Goal: Obtain resource: Download file/media

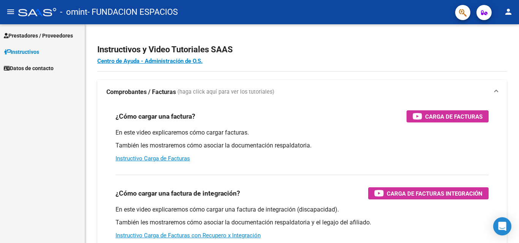
click at [32, 38] on span "Prestadores / Proveedores" at bounding box center [38, 36] width 69 height 8
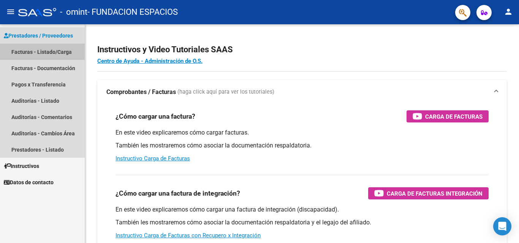
click at [54, 54] on link "Facturas - Listado/Carga" at bounding box center [42, 52] width 85 height 16
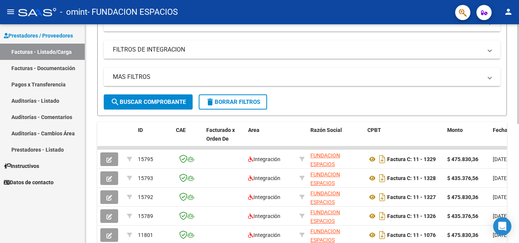
scroll to position [152, 0]
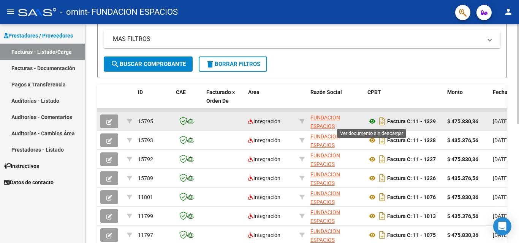
click at [373, 122] on icon at bounding box center [372, 121] width 10 height 9
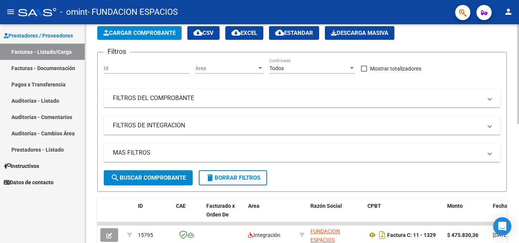
scroll to position [0, 0]
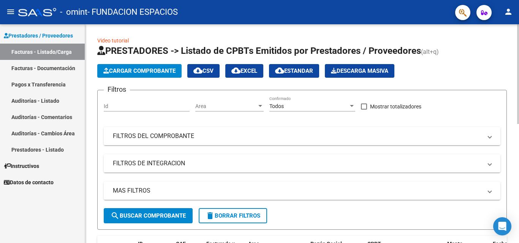
click at [235, 133] on mat-panel-title "FILTROS DEL COMPROBANTE" at bounding box center [297, 136] width 369 height 8
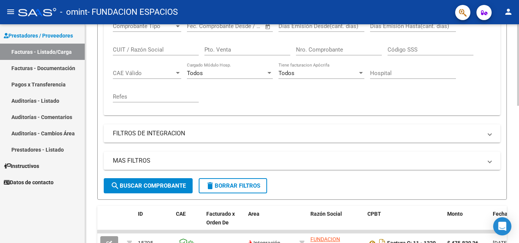
scroll to position [152, 0]
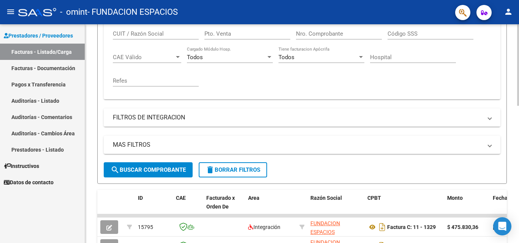
click at [231, 123] on mat-expansion-panel-header "FILTROS DE INTEGRACION" at bounding box center [302, 118] width 396 height 18
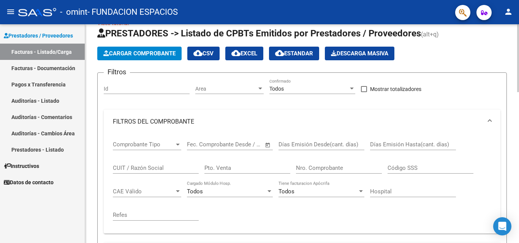
scroll to position [0, 0]
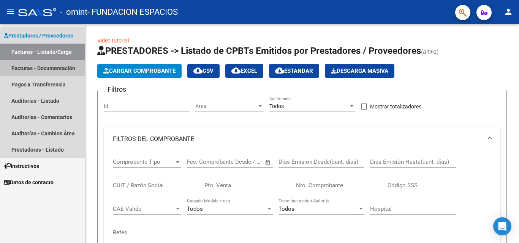
click at [60, 69] on link "Facturas - Documentación" at bounding box center [42, 68] width 85 height 16
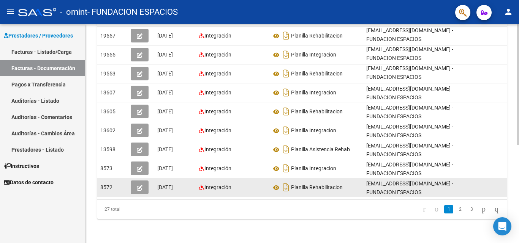
scroll to position [177, 0]
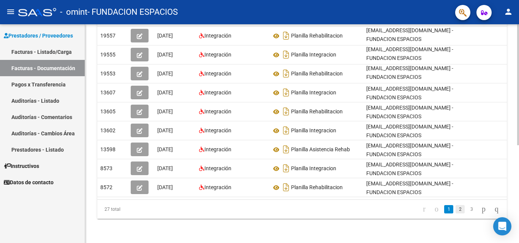
click at [455, 211] on link "2" at bounding box center [459, 209] width 9 height 8
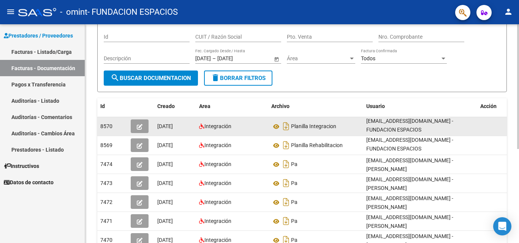
scroll to position [90, 0]
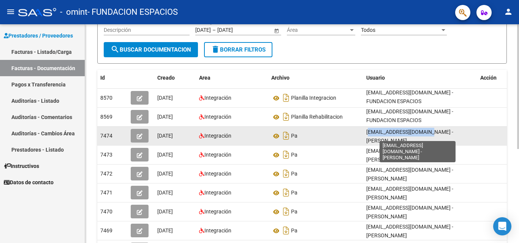
drag, startPoint x: 364, startPoint y: 136, endPoint x: 429, endPoint y: 134, distance: 64.9
click at [429, 134] on datatable-body-cell "[EMAIL_ADDRESS][DOMAIN_NAME] - [PERSON_NAME]" at bounding box center [420, 136] width 114 height 19
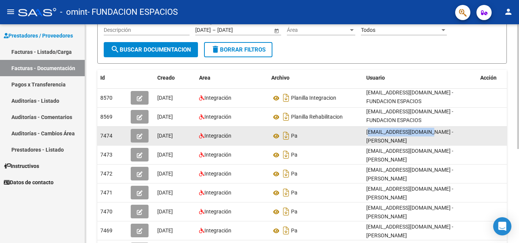
copy span "[EMAIL_ADDRESS][DOMAIN_NAME]"
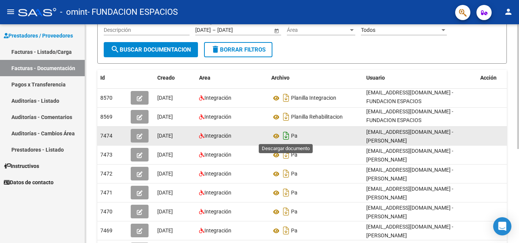
click at [286, 135] on icon "Descargar documento" at bounding box center [286, 136] width 10 height 12
click at [515, 14] on button "person" at bounding box center [507, 12] width 15 height 15
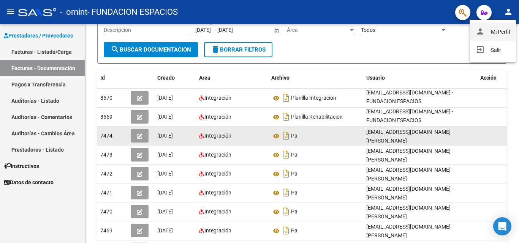
click at [496, 30] on button "person Mi Perfil" at bounding box center [492, 32] width 46 height 18
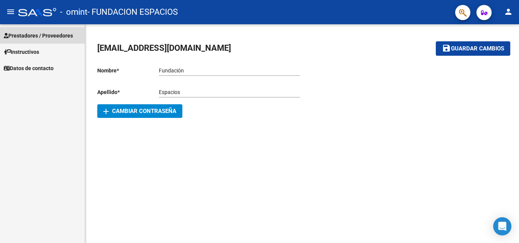
click at [44, 36] on span "Prestadores / Proveedores" at bounding box center [38, 36] width 69 height 8
click at [30, 35] on span "Prestadores / Proveedores" at bounding box center [38, 36] width 69 height 8
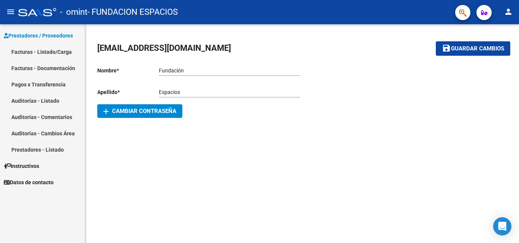
click at [41, 47] on link "Facturas - Listado/Carga" at bounding box center [42, 52] width 85 height 16
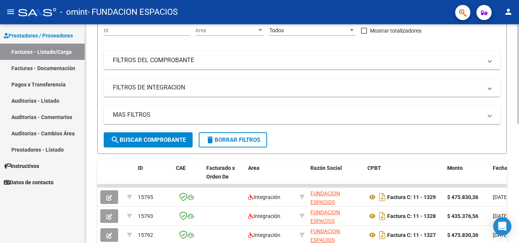
scroll to position [114, 0]
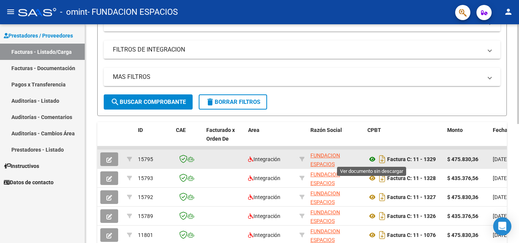
click at [374, 158] on icon at bounding box center [372, 159] width 10 height 9
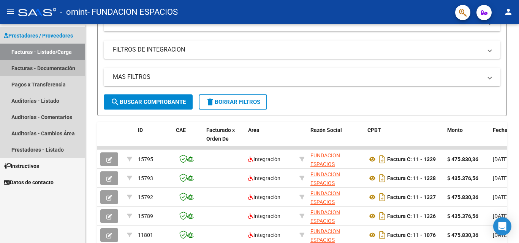
click at [56, 69] on link "Facturas - Documentación" at bounding box center [42, 68] width 85 height 16
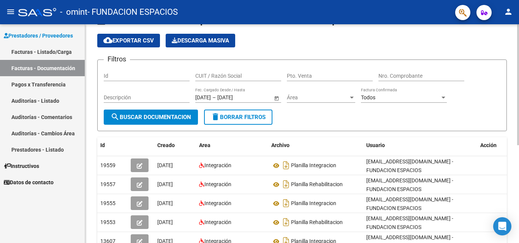
scroll to position [38, 0]
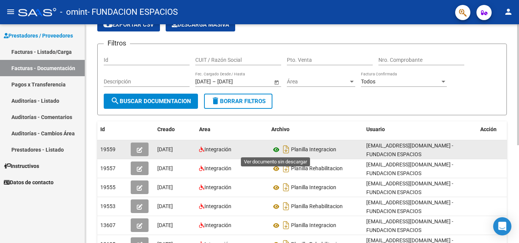
click at [277, 147] on icon at bounding box center [276, 149] width 10 height 9
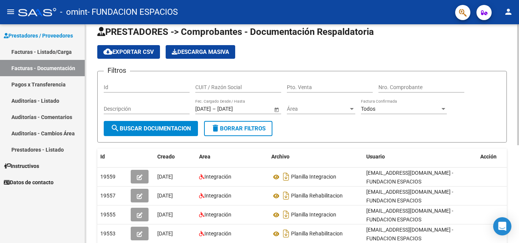
scroll to position [0, 0]
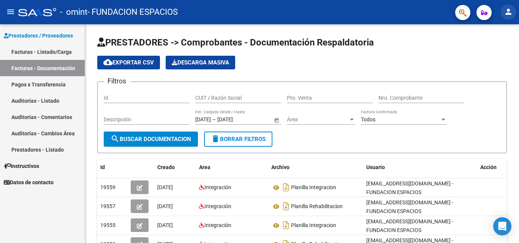
click at [504, 17] on button "person" at bounding box center [507, 12] width 15 height 15
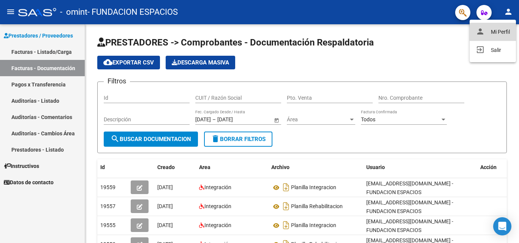
click at [491, 33] on button "person Mi Perfil" at bounding box center [492, 32] width 46 height 18
